Goal: Task Accomplishment & Management: Complete application form

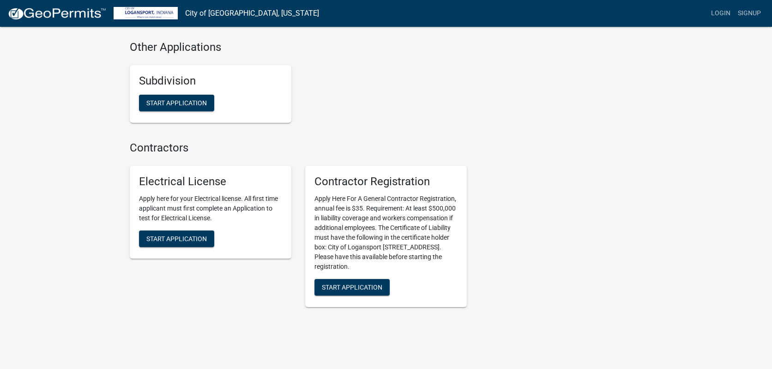
scroll to position [914, 0]
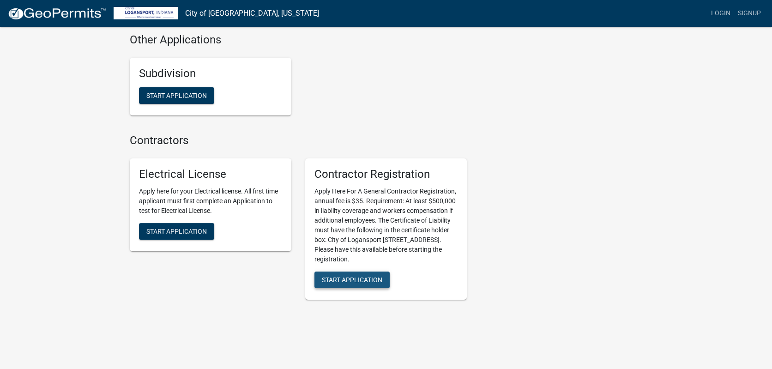
click at [364, 276] on span "Start Application" at bounding box center [352, 279] width 61 height 7
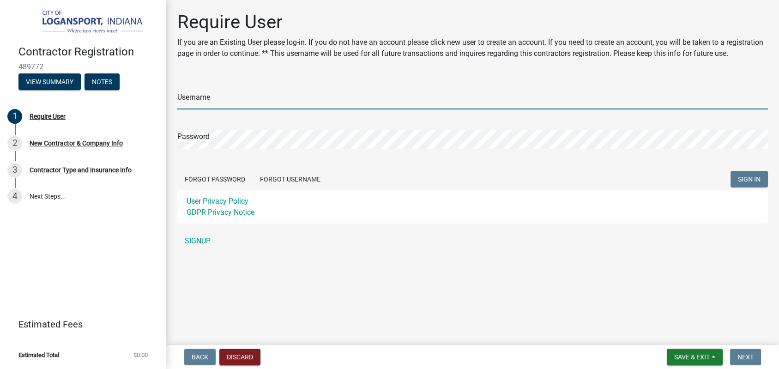
click at [214, 96] on input "Username" at bounding box center [472, 100] width 591 height 19
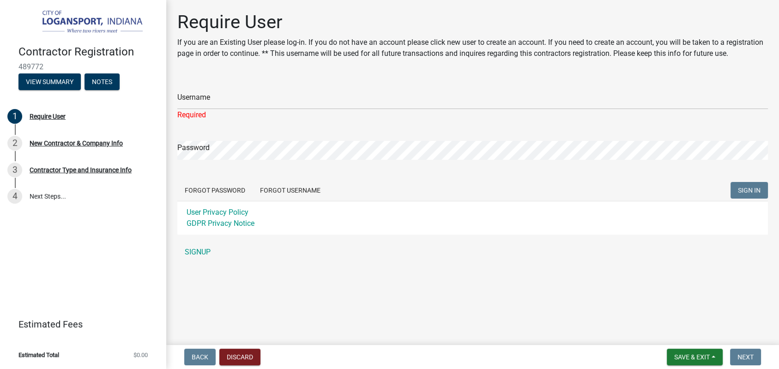
click at [197, 241] on div "Username Required Password Forgot Password Forgot Username SIGN IN User Privacy…" at bounding box center [472, 170] width 591 height 184
click at [198, 249] on link "SIGNUP" at bounding box center [472, 252] width 591 height 18
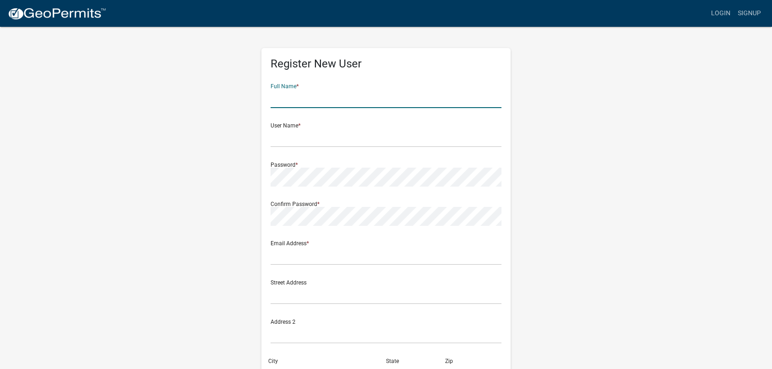
click at [298, 97] on input "text" at bounding box center [386, 98] width 231 height 19
type input "Gaunt & Son Asphalt, Inc."
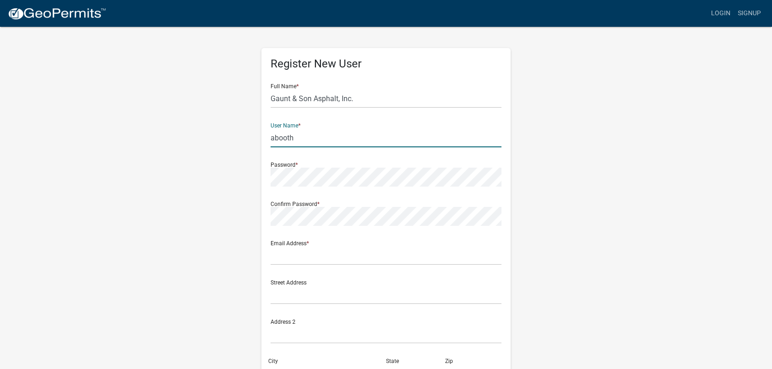
type input "abooth"
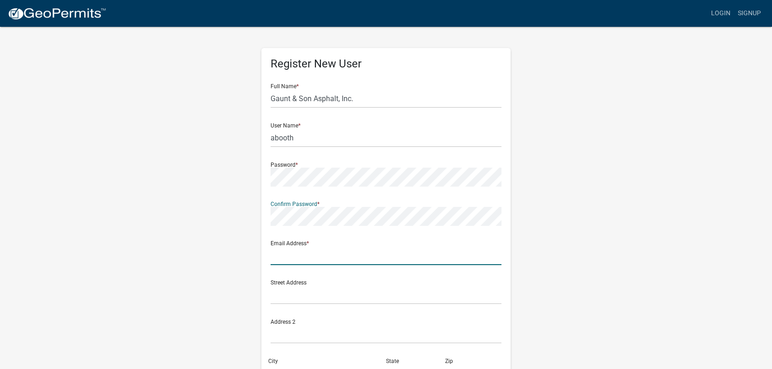
click at [316, 256] on input "text" at bounding box center [386, 255] width 231 height 19
type input "[EMAIL_ADDRESS][DOMAIN_NAME]"
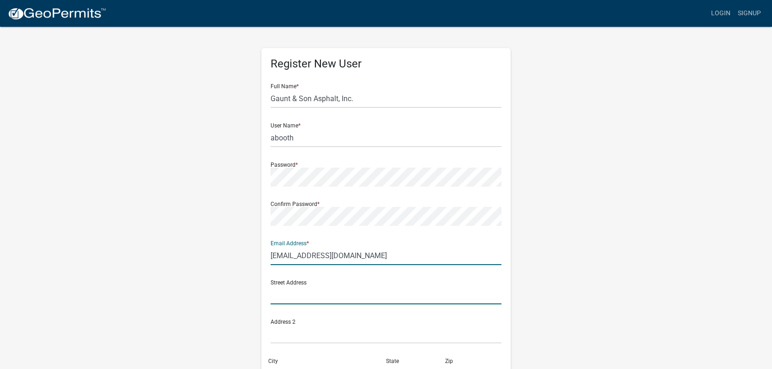
click at [296, 299] on input "text" at bounding box center [386, 294] width 231 height 19
type input "[STREET_ADDRESS]"
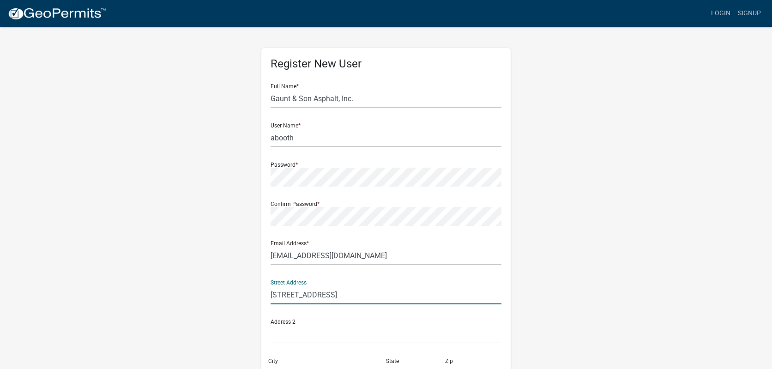
type input "Wabash"
type input "IN"
type input "46992"
type input "2605631821"
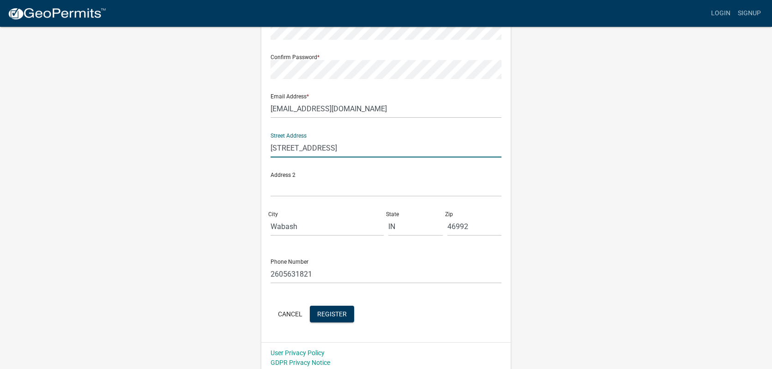
scroll to position [151, 0]
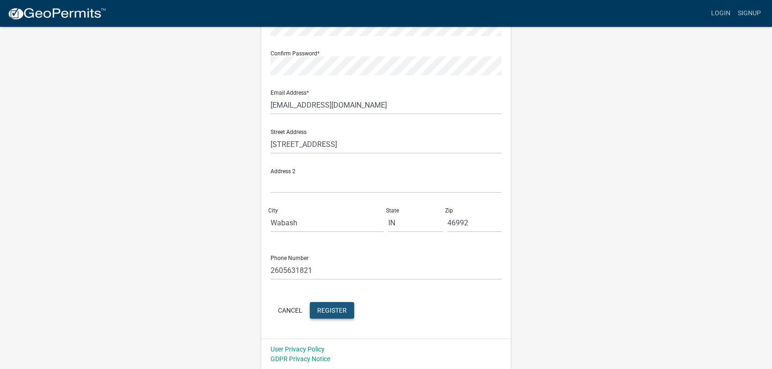
click at [332, 310] on span "Register" at bounding box center [332, 309] width 30 height 7
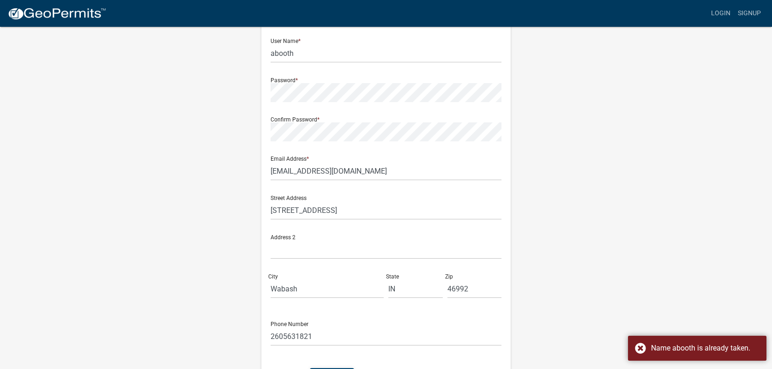
scroll to position [0, 0]
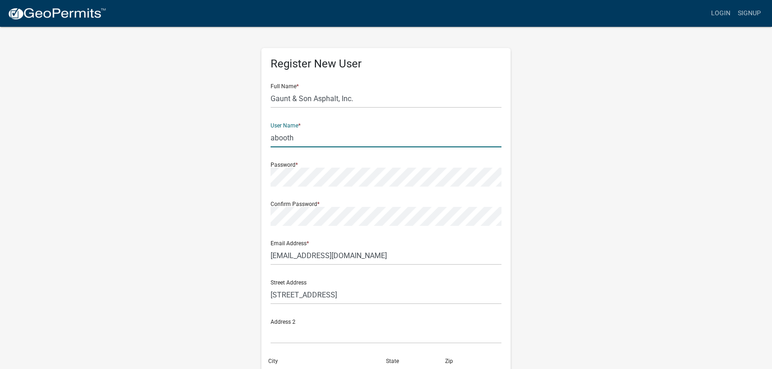
click at [302, 140] on input "abooth" at bounding box center [386, 137] width 231 height 19
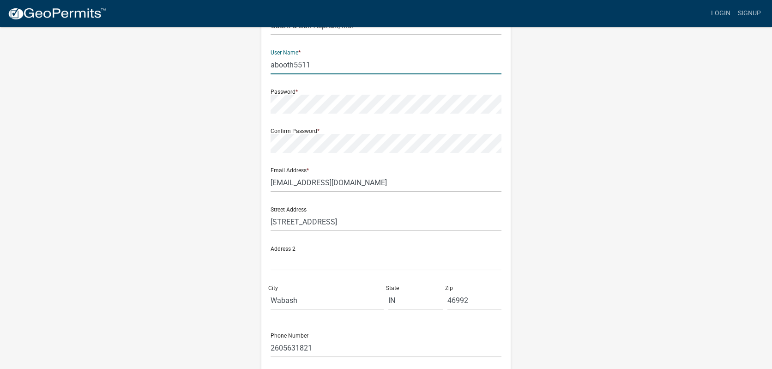
scroll to position [151, 0]
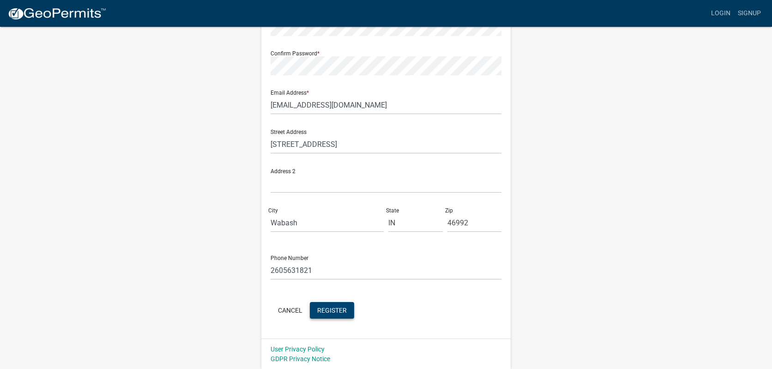
type input "abooth5511"
click at [336, 312] on span "Register" at bounding box center [332, 309] width 30 height 7
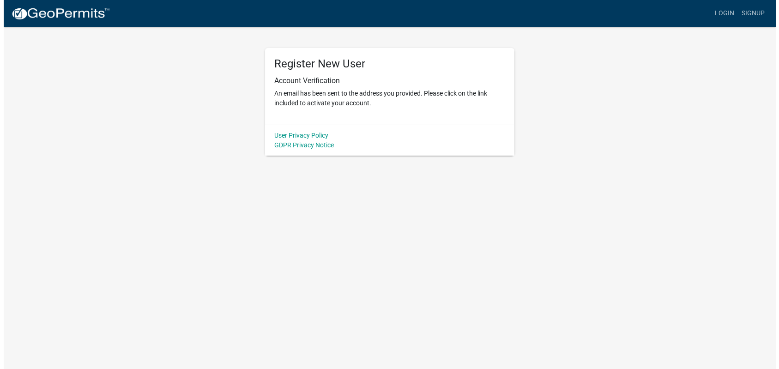
scroll to position [0, 0]
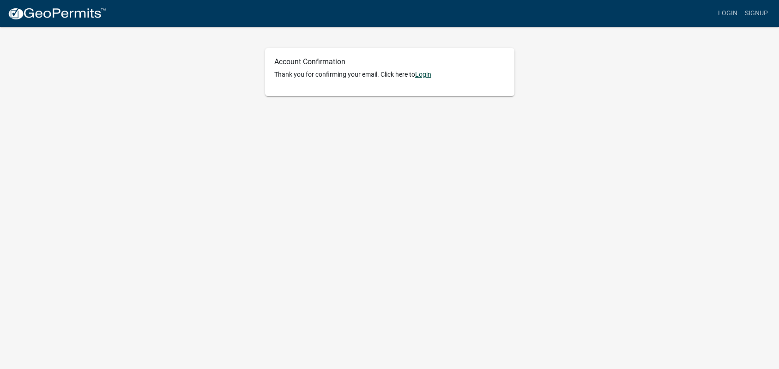
click at [431, 76] on link "Login" at bounding box center [423, 74] width 16 height 7
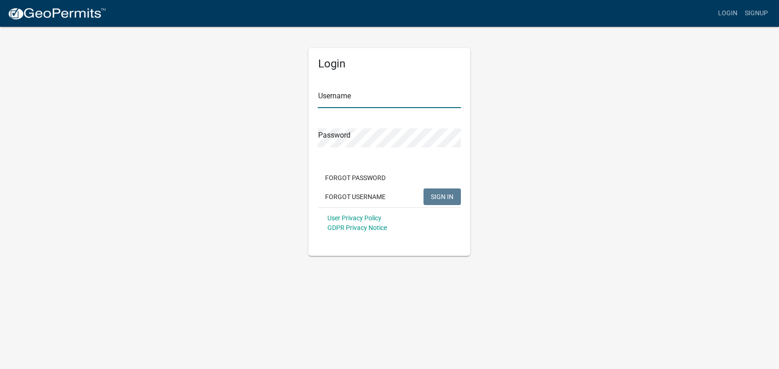
click at [355, 105] on input "Username" at bounding box center [389, 98] width 143 height 19
type input "abooth5511"
click at [424, 188] on button "SIGN IN" at bounding box center [442, 196] width 37 height 17
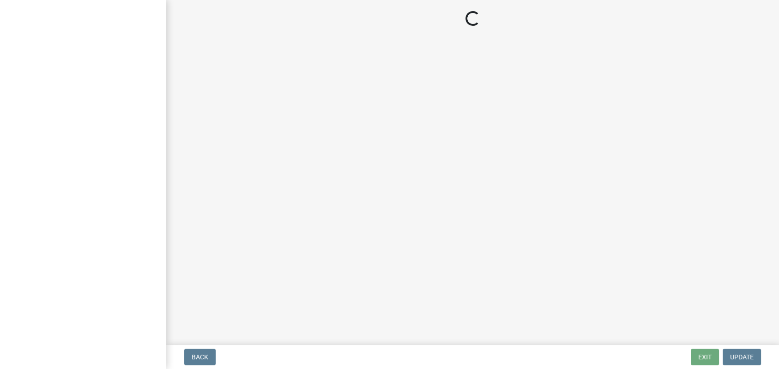
select select "IN"
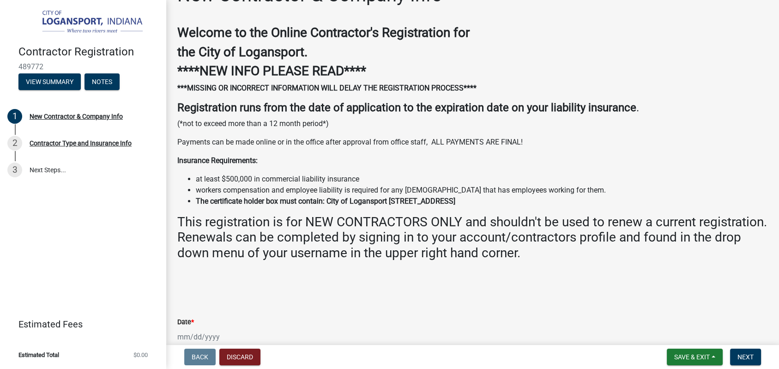
scroll to position [92, 0]
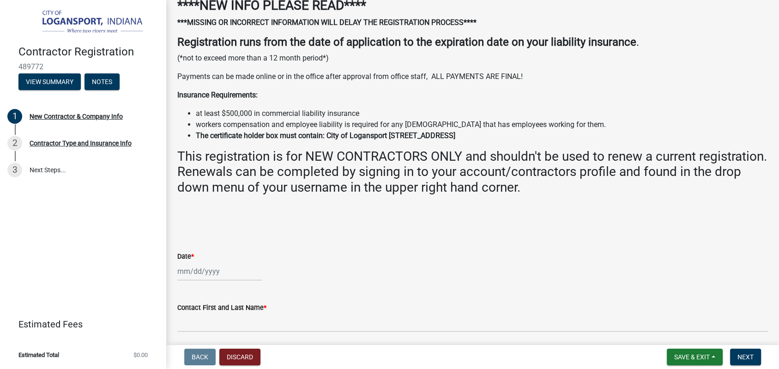
select select "10"
select select "2025"
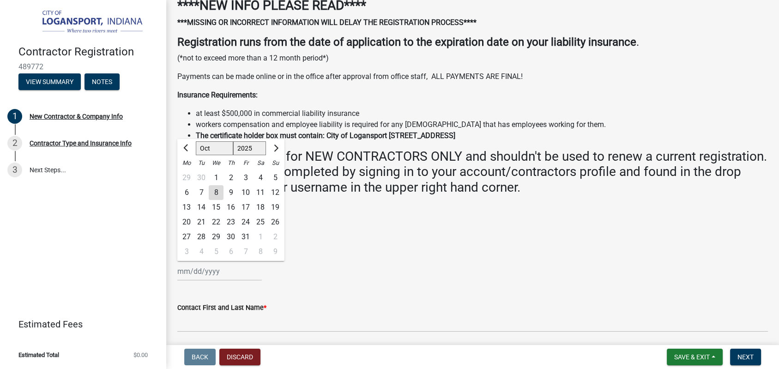
click at [195, 272] on div "[PERSON_NAME] Feb Mar Apr [PERSON_NAME][DATE] Oct Nov [DATE] 1526 1527 1528 152…" at bounding box center [219, 271] width 85 height 19
click at [216, 190] on div "8" at bounding box center [216, 192] width 15 height 15
type input "[DATE]"
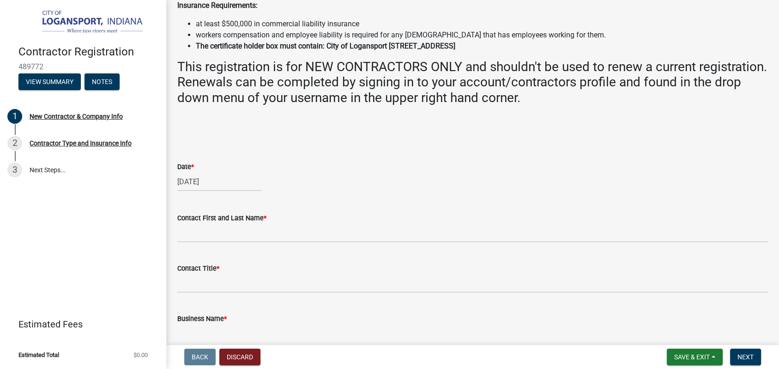
scroll to position [185, 0]
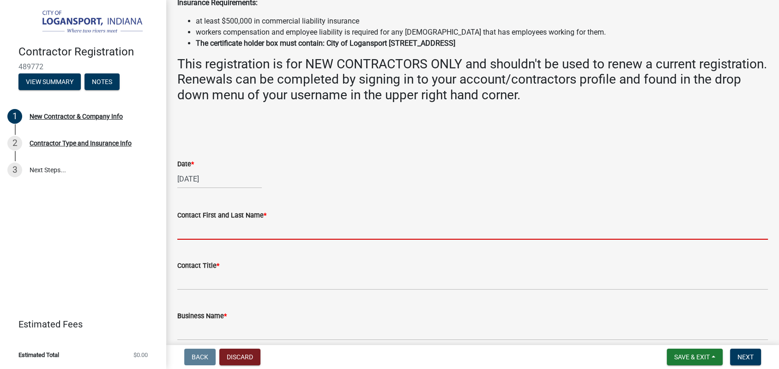
click at [217, 230] on input "Contact First and Last Name *" at bounding box center [472, 230] width 591 height 19
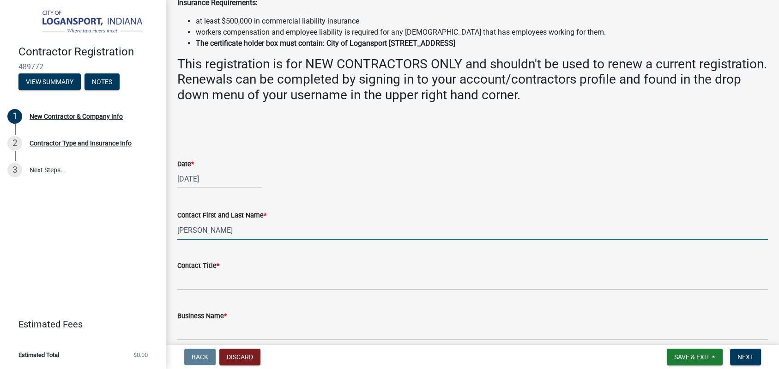
type input "[PERSON_NAME]"
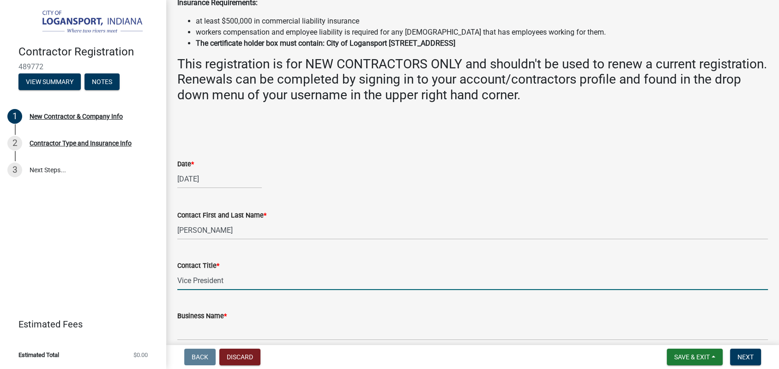
type input "Vice President"
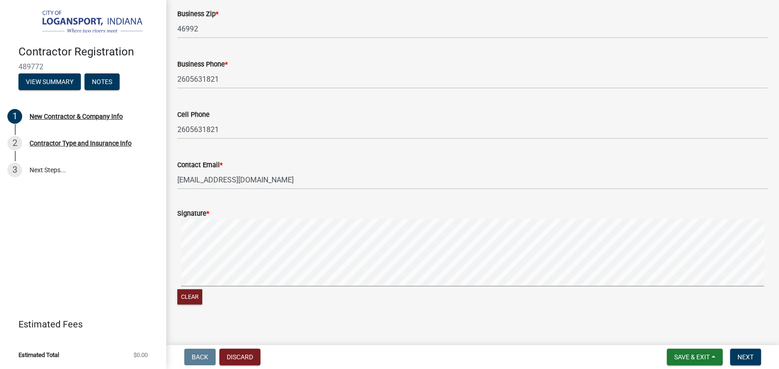
scroll to position [759, 0]
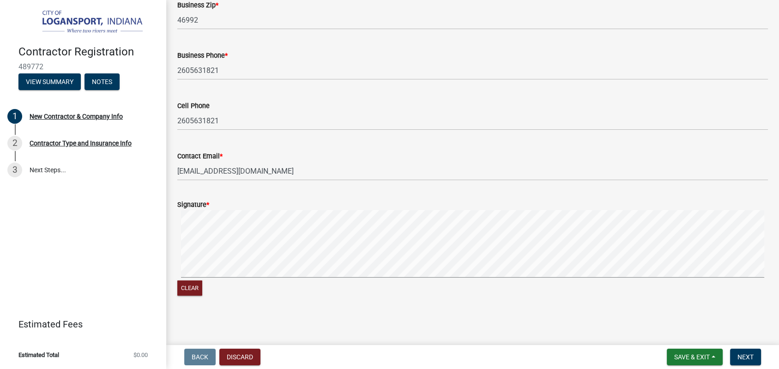
click at [379, 289] on div "Clear" at bounding box center [472, 253] width 591 height 87
click at [388, 288] on div "Clear" at bounding box center [472, 253] width 591 height 87
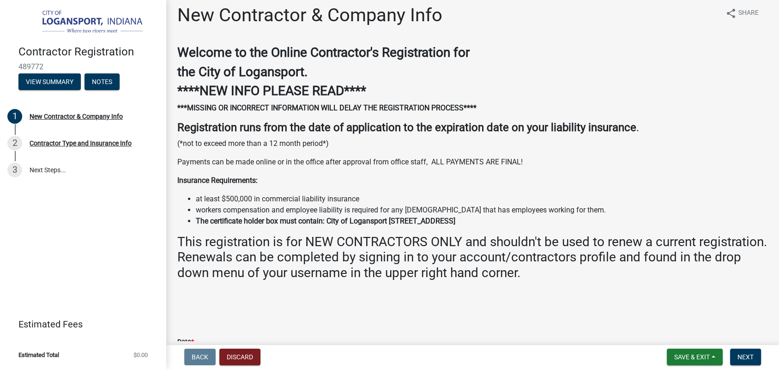
scroll to position [0, 0]
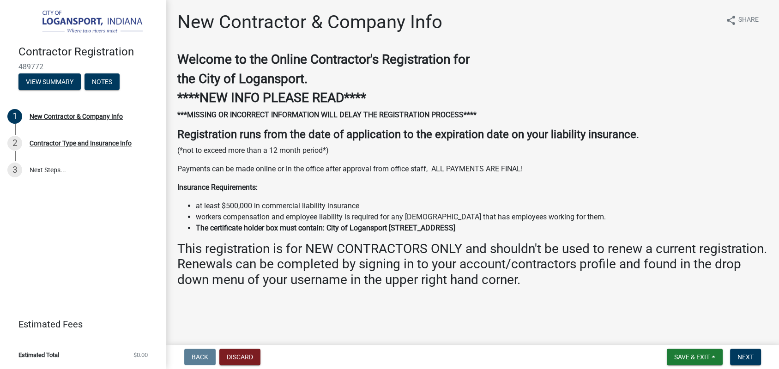
type input "Gaunt & Son Asphalt, Inc."
drag, startPoint x: 535, startPoint y: 224, endPoint x: 354, endPoint y: 228, distance: 180.6
click at [328, 229] on li "The certificate holder box must contain: City of Logansport [STREET_ADDRESS]" at bounding box center [482, 228] width 572 height 11
copy strong "City of Logansport [STREET_ADDRESS]"
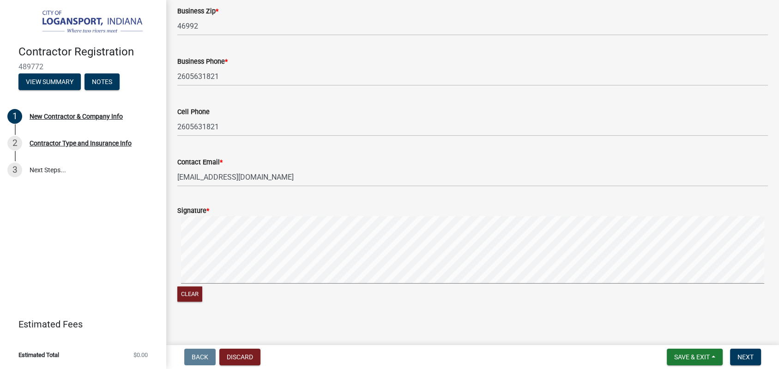
scroll to position [759, 0]
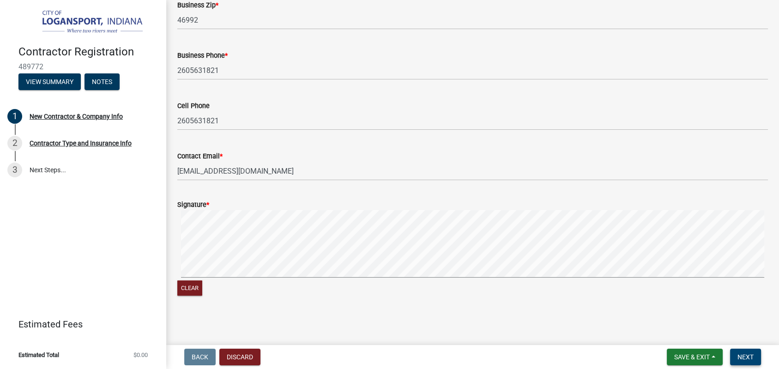
click at [742, 355] on span "Next" at bounding box center [746, 356] width 16 height 7
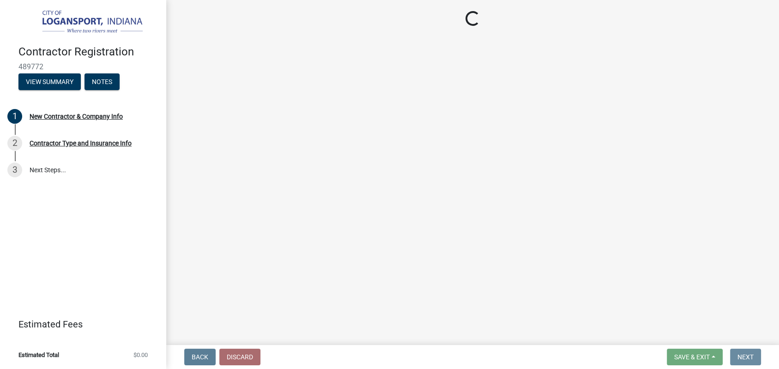
scroll to position [0, 0]
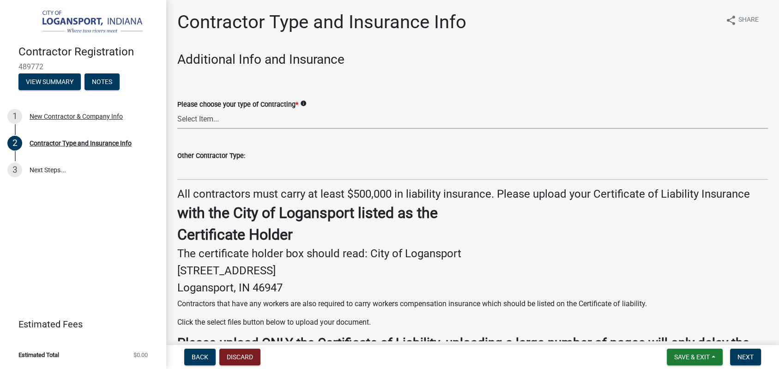
click at [250, 119] on select "Select Item... Plumber General HVAC Roofer Tree Service Demo Other" at bounding box center [472, 119] width 591 height 19
click at [177, 110] on select "Select Item... Plumber General HVAC Roofer Tree Service Demo Other" at bounding box center [472, 119] width 591 height 19
select select "685c3b33-4b2e-4886-8206-8c4246ca30b6"
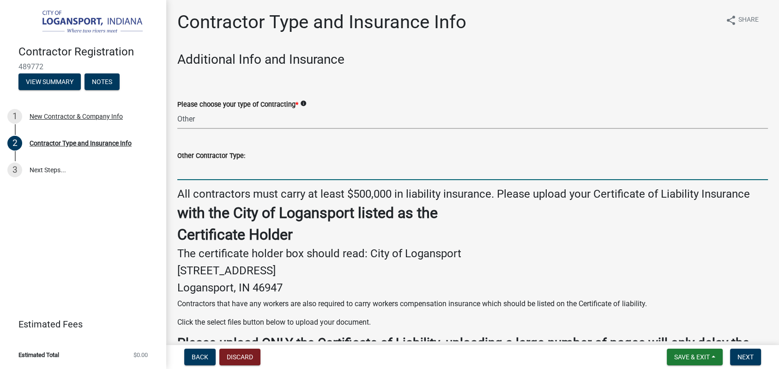
click at [212, 173] on input "Other Contractor Type:" at bounding box center [472, 170] width 591 height 19
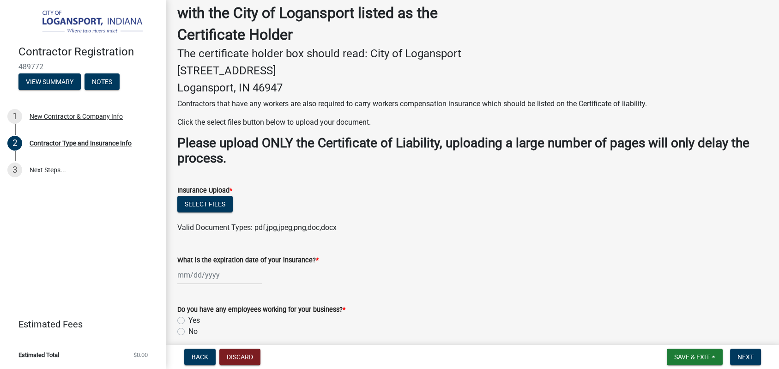
scroll to position [231, 0]
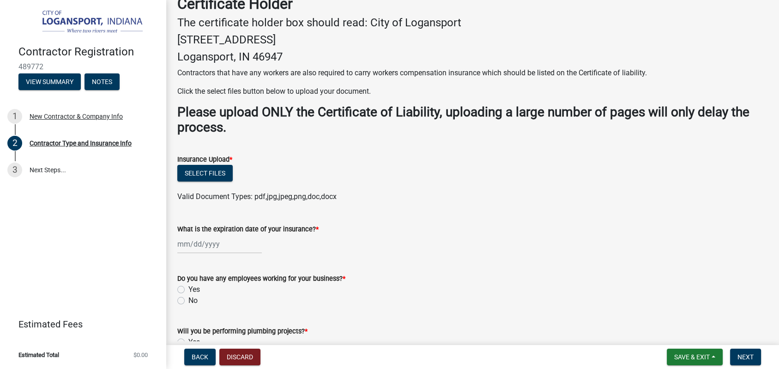
type input "Asphalt Paving"
select select "10"
select select "2025"
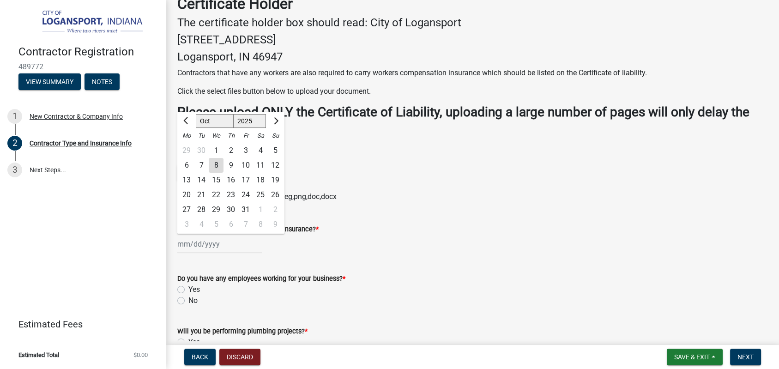
click at [180, 244] on div "[PERSON_NAME] Feb Mar Apr [PERSON_NAME][DATE] Oct Nov [DATE] 1526 1527 1528 152…" at bounding box center [219, 244] width 85 height 19
click at [276, 119] on span "Next month" at bounding box center [275, 120] width 7 height 7
select select "12"
click at [192, 165] on div "8" at bounding box center [186, 165] width 15 height 15
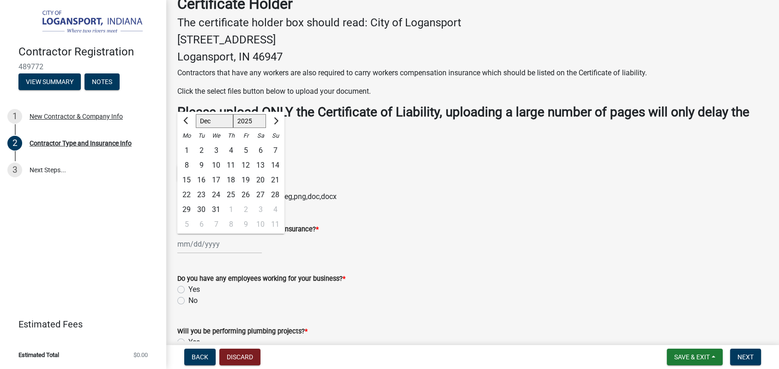
type input "[DATE]"
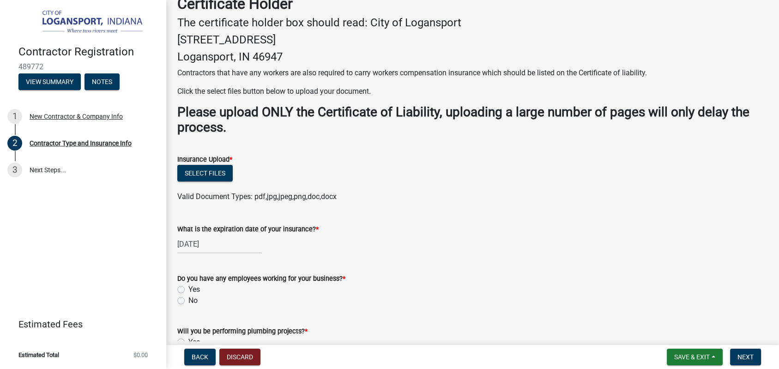
click at [188, 289] on label "Yes" at bounding box center [194, 289] width 12 height 11
click at [188, 289] on input "Yes" at bounding box center [191, 287] width 6 height 6
radio input "true"
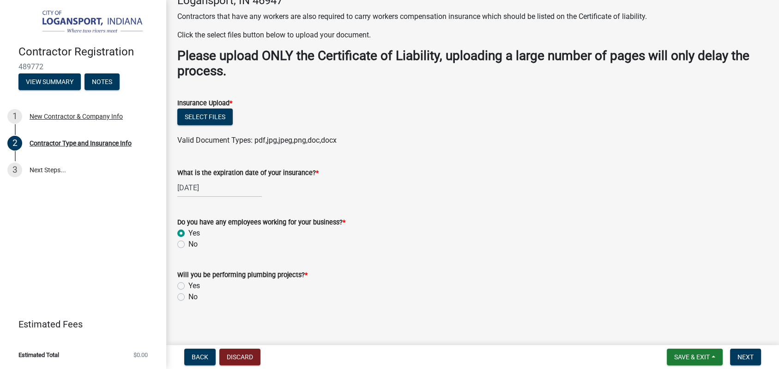
scroll to position [292, 0]
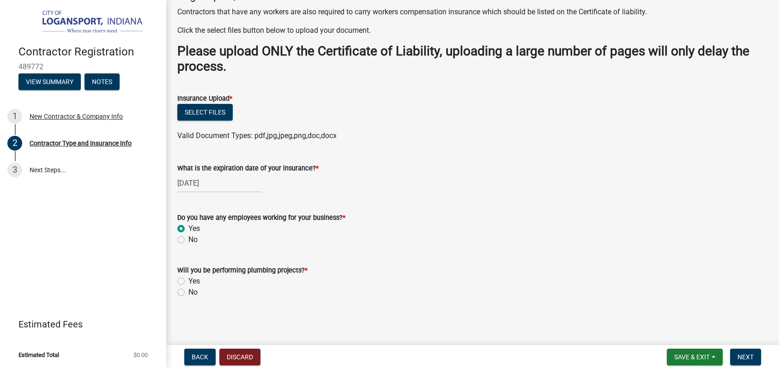
click at [188, 291] on label "No" at bounding box center [192, 292] width 9 height 11
click at [188, 291] on input "No" at bounding box center [191, 290] width 6 height 6
radio input "true"
click at [678, 355] on span "Save & Exit" at bounding box center [692, 356] width 36 height 7
click at [667, 309] on button "Save" at bounding box center [686, 311] width 74 height 22
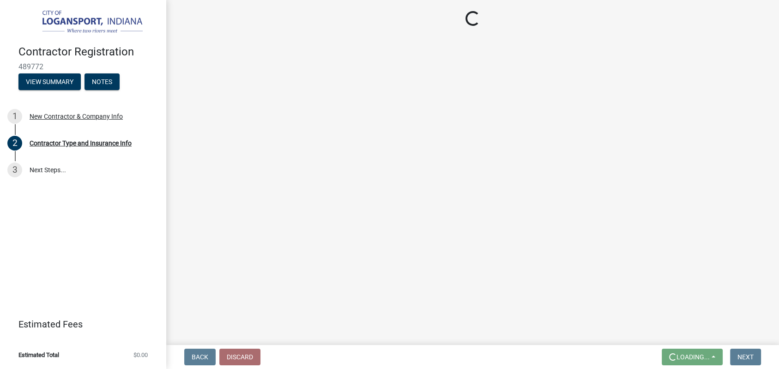
scroll to position [0, 0]
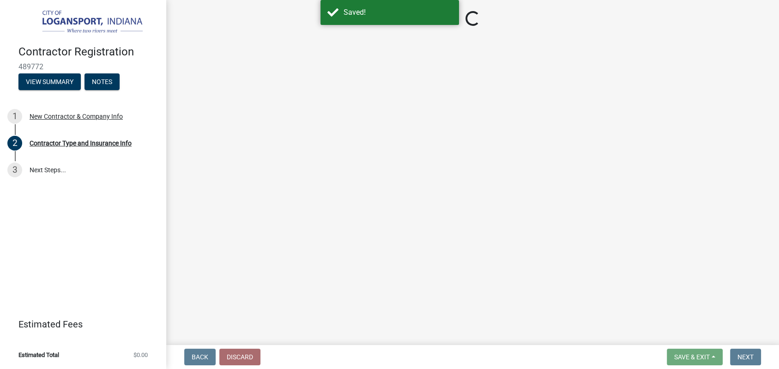
select select "685c3b33-4b2e-4886-8206-8c4246ca30b6"
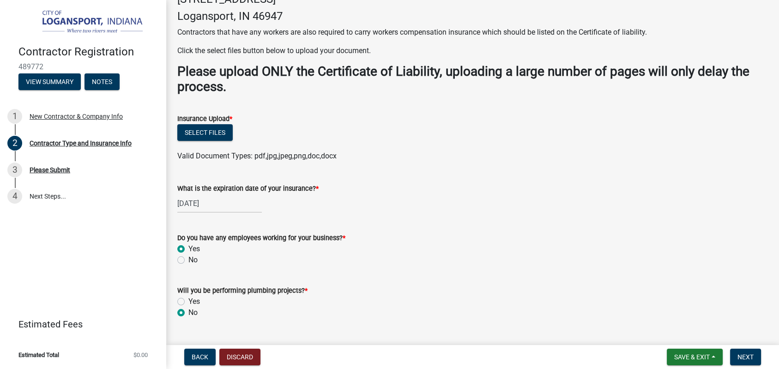
scroll to position [292, 0]
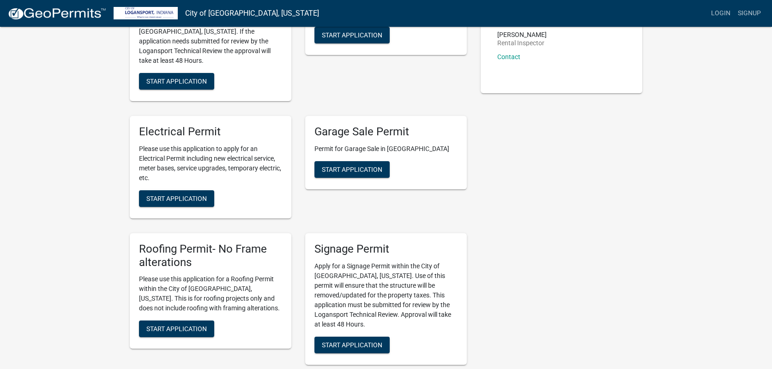
scroll to position [82, 0]
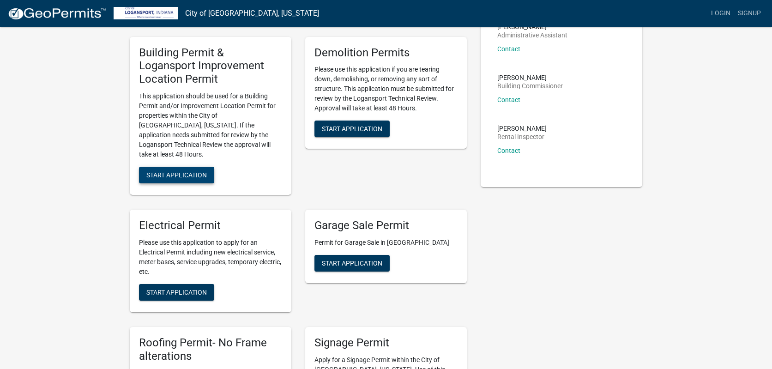
click at [201, 171] on span "Start Application" at bounding box center [176, 174] width 61 height 7
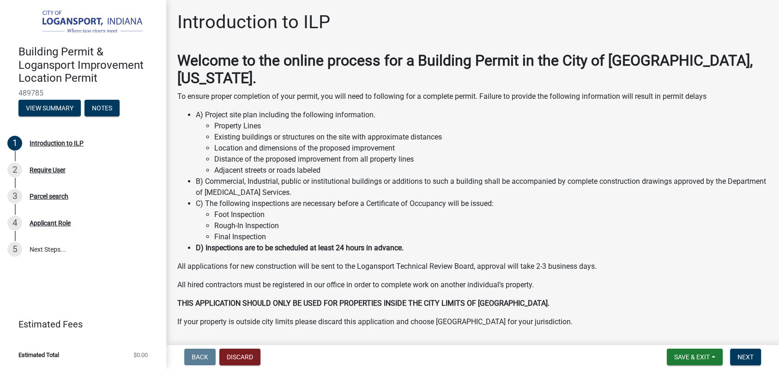
scroll to position [11, 0]
